Goal: Transaction & Acquisition: Purchase product/service

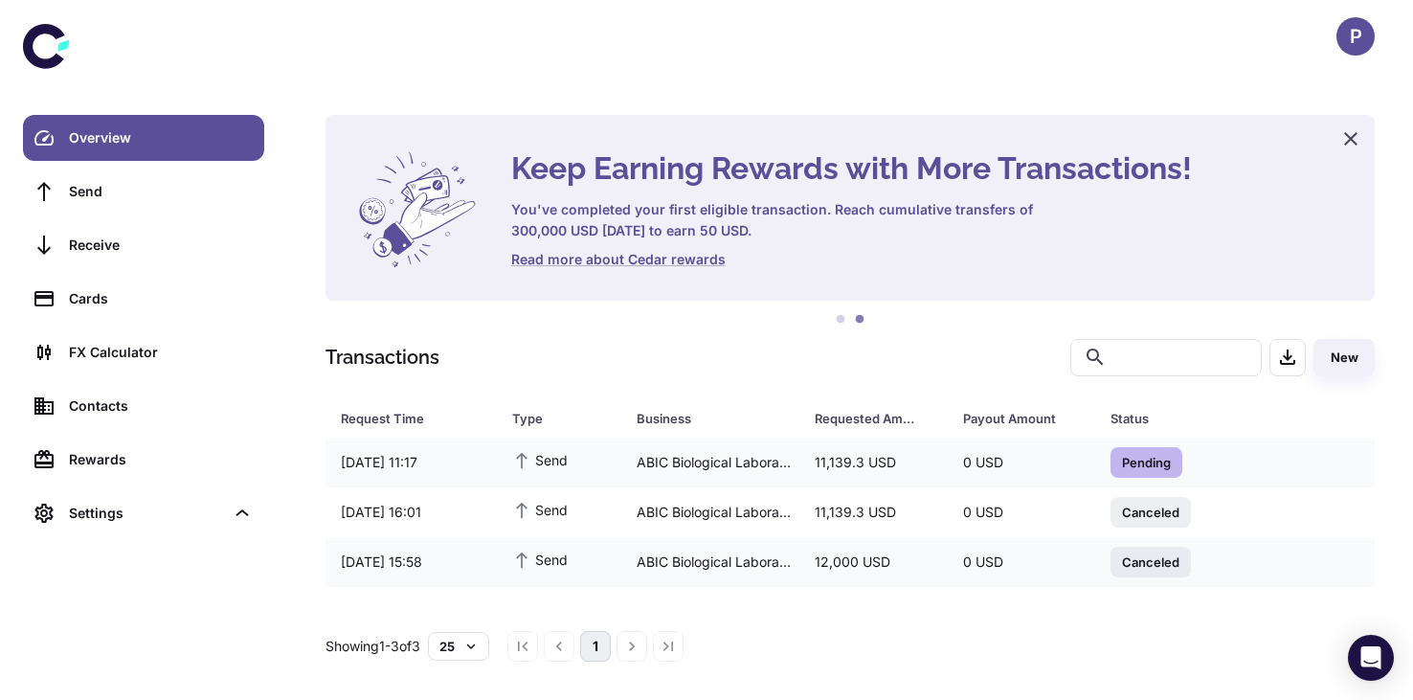
click at [112, 572] on div "Overview Send Receive Cards FX Calculator Contacts Rewards Settings" at bounding box center [143, 350] width 287 height 700
click at [815, 90] on div "Keep Earning Rewards with More Transactions! You've completed your first eligib…" at bounding box center [850, 350] width 1126 height 700
click at [1153, 462] on span "Awaiting Quote Approval" at bounding box center [1195, 461] width 170 height 19
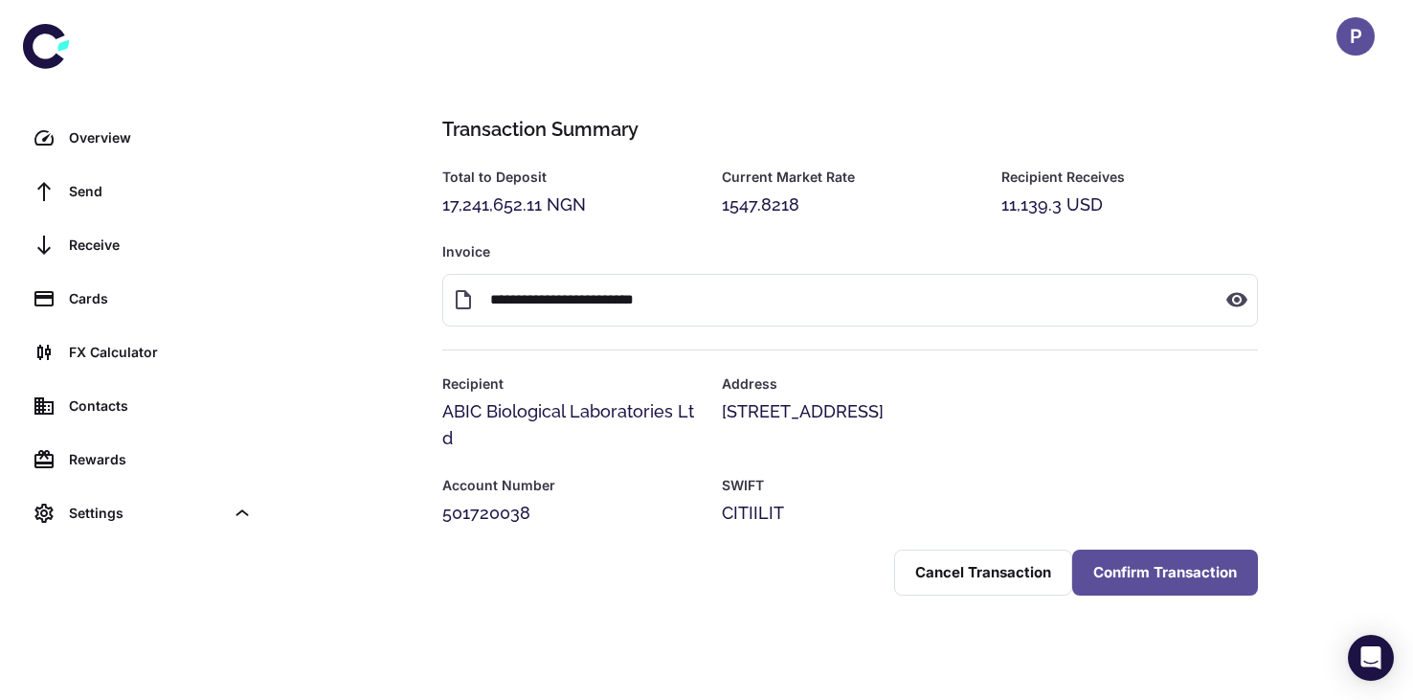
click at [1159, 567] on button "Confirm Transaction" at bounding box center [1165, 573] width 186 height 46
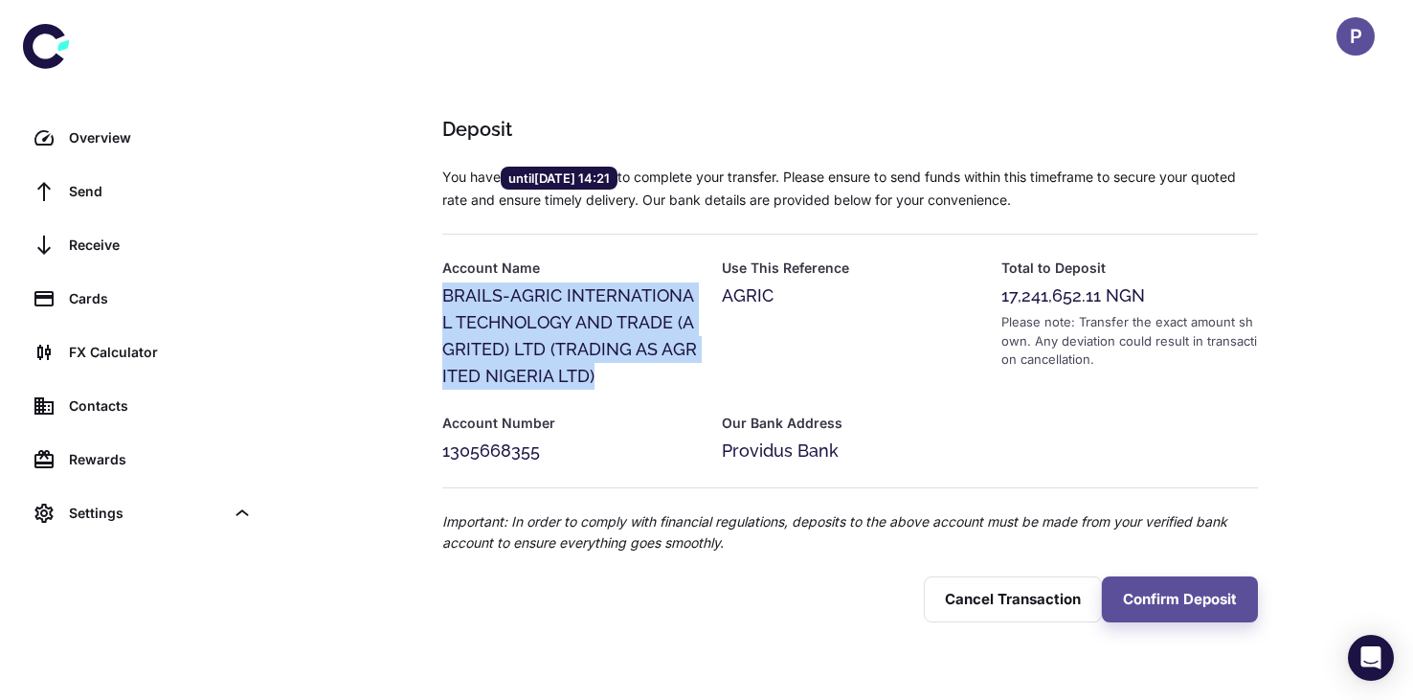
drag, startPoint x: 442, startPoint y: 291, endPoint x: 669, endPoint y: 372, distance: 241.0
click at [669, 372] on div "BRAILS-AGRIC INTERNATIONAL TECHNOLOGY AND TRADE (AGRITED) LTD (TRADING AS AGRIT…" at bounding box center [570, 335] width 257 height 107
copy div "BRAILS-AGRIC INTERNATIONAL TECHNOLOGY AND TRADE (AGRITED) LTD (TRADING AS AGRIT…"
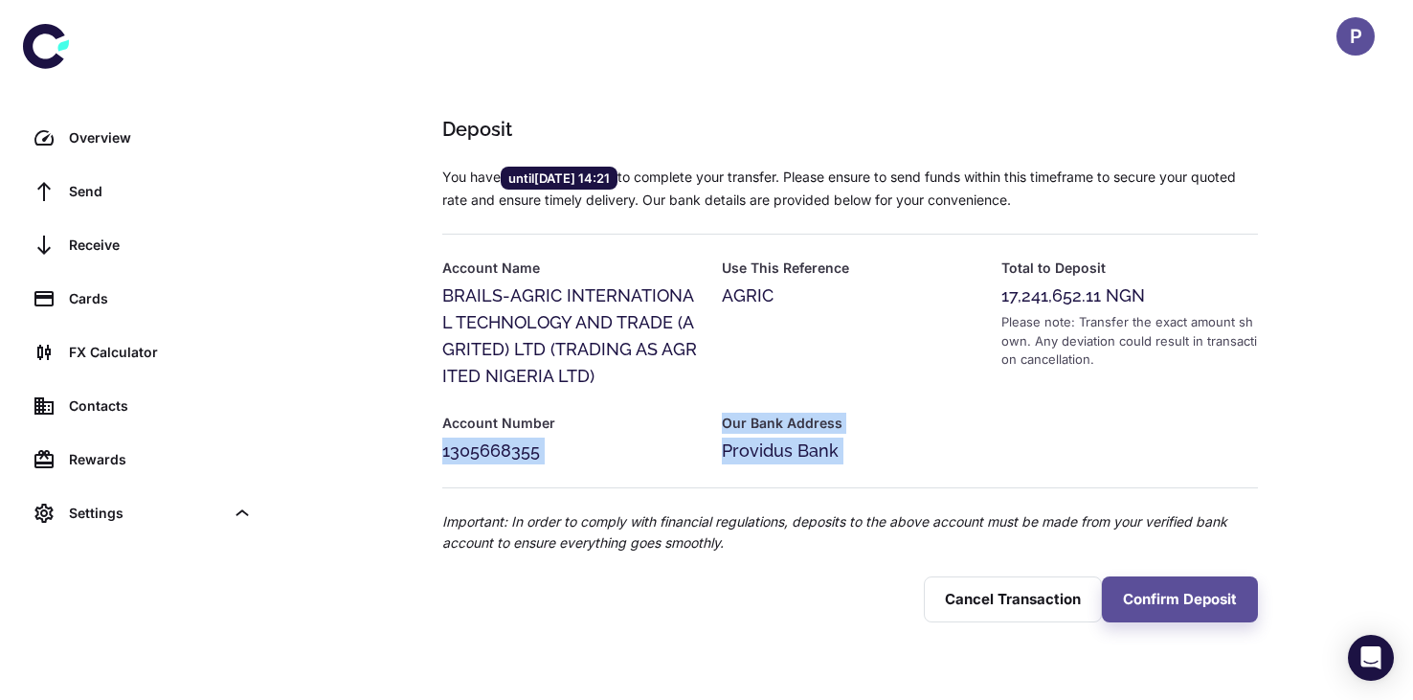
drag, startPoint x: 443, startPoint y: 450, endPoint x: 552, endPoint y: 464, distance: 110.1
click at [552, 464] on div "You have until 15/08/2025 14:21 to complete your transfer. Please ensure to sen…" at bounding box center [838, 349] width 839 height 410
click at [552, 464] on div at bounding box center [838, 476] width 839 height 24
click at [547, 449] on div "1305668355" at bounding box center [570, 450] width 257 height 27
drag, startPoint x: 541, startPoint y: 448, endPoint x: 429, endPoint y: 443, distance: 112.1
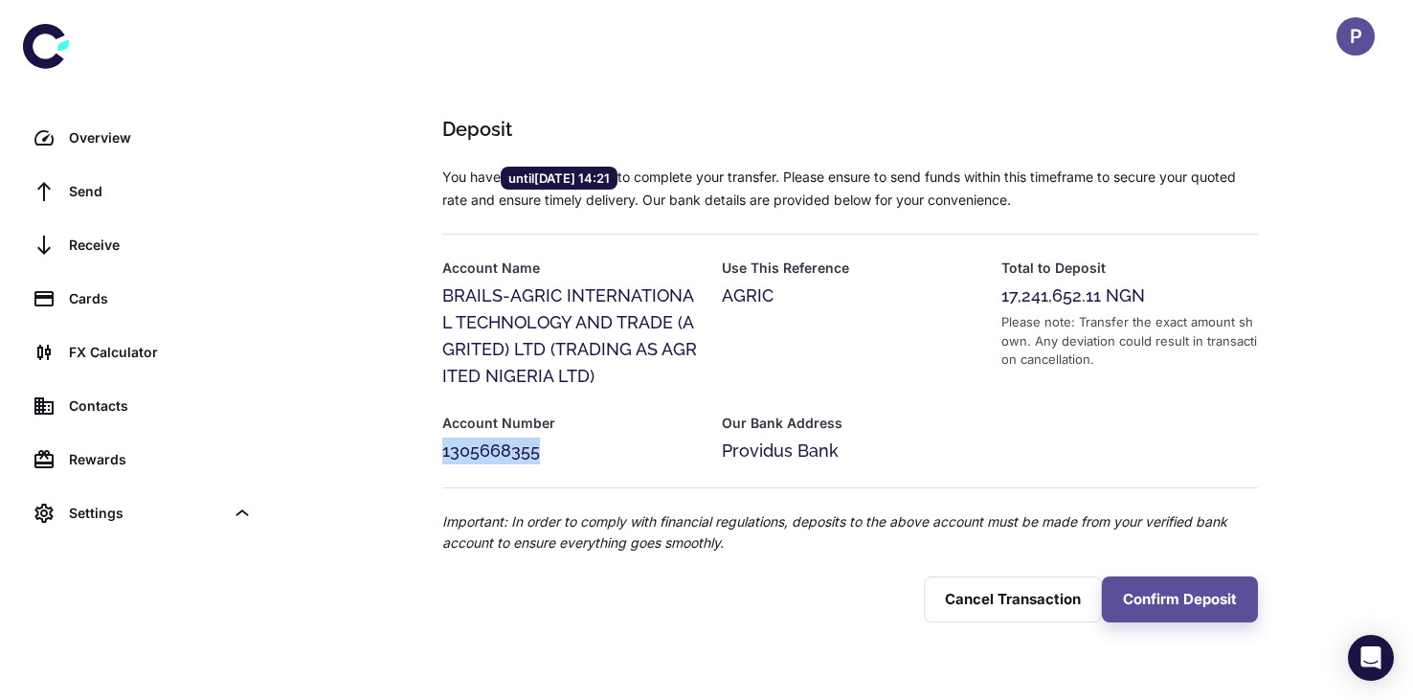
click at [429, 443] on div "Account Number 1305668355" at bounding box center [559, 427] width 280 height 75
copy div "1305668355"
